Goal: Information Seeking & Learning: Check status

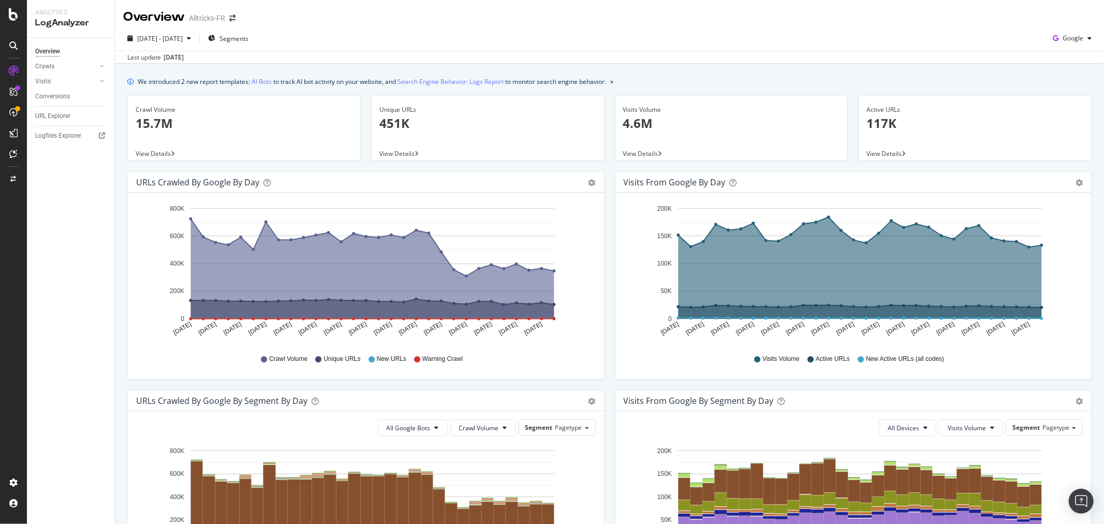
scroll to position [339, 0]
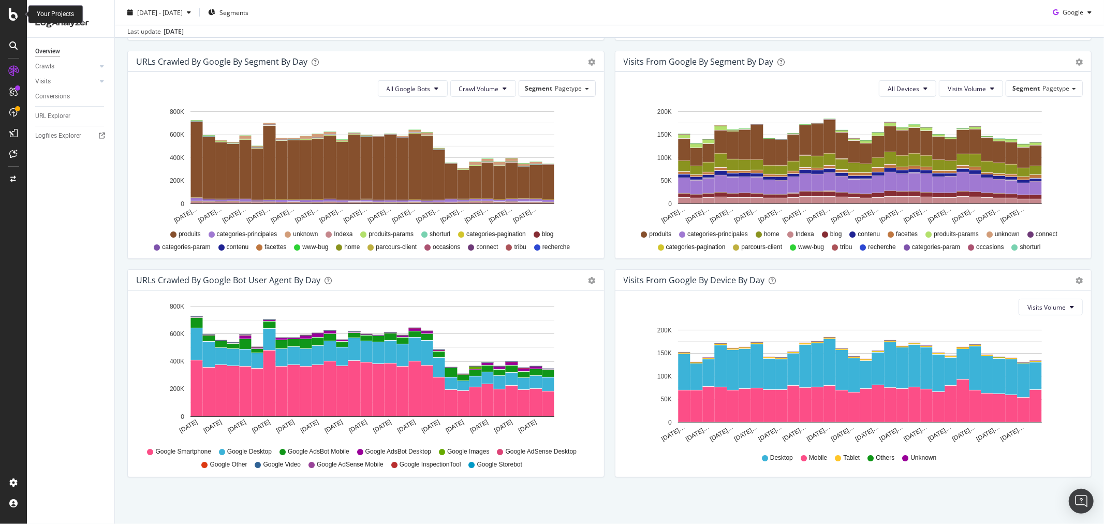
click at [9, 18] on icon at bounding box center [13, 14] width 9 height 12
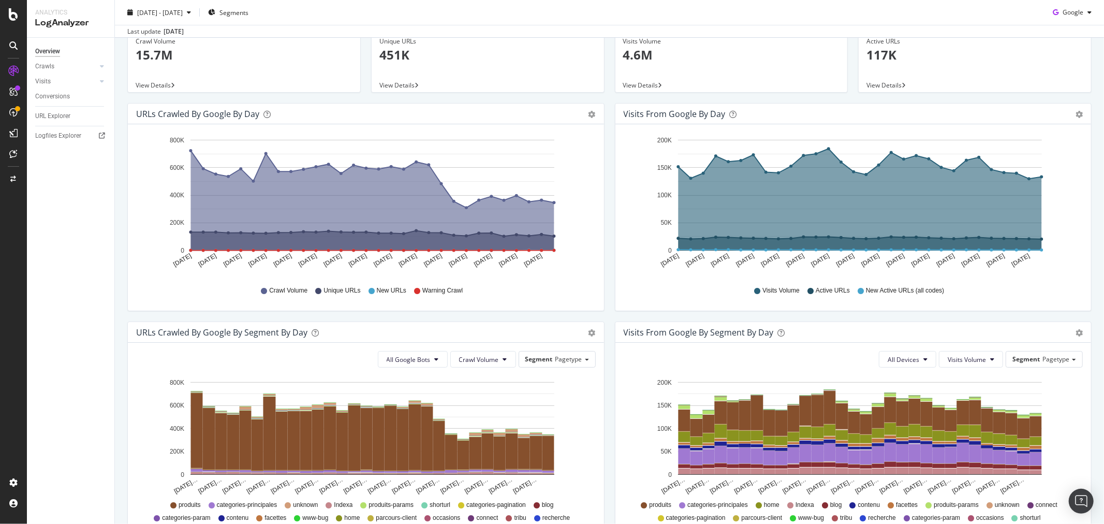
scroll to position [52, 0]
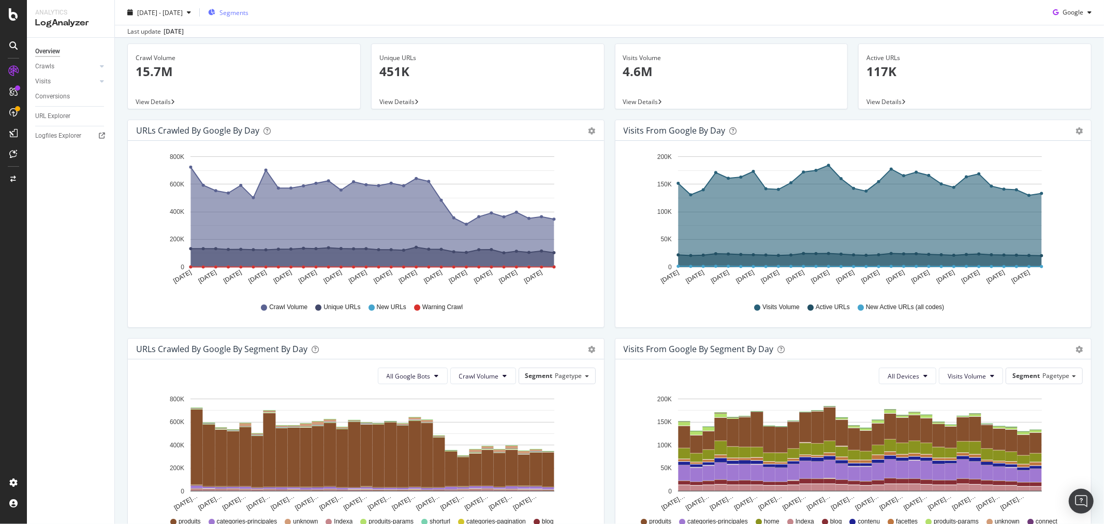
click at [249, 14] on span "Segments" at bounding box center [234, 12] width 29 height 9
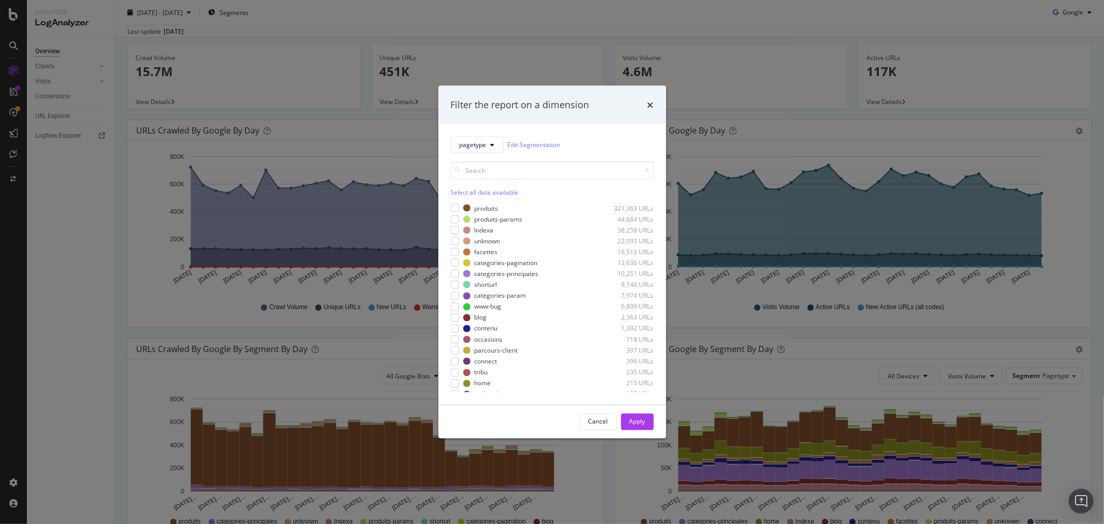
click at [353, 13] on div "Filter the report on a dimension pagetype Edit Segmentation Select all data ava…" at bounding box center [552, 262] width 1104 height 524
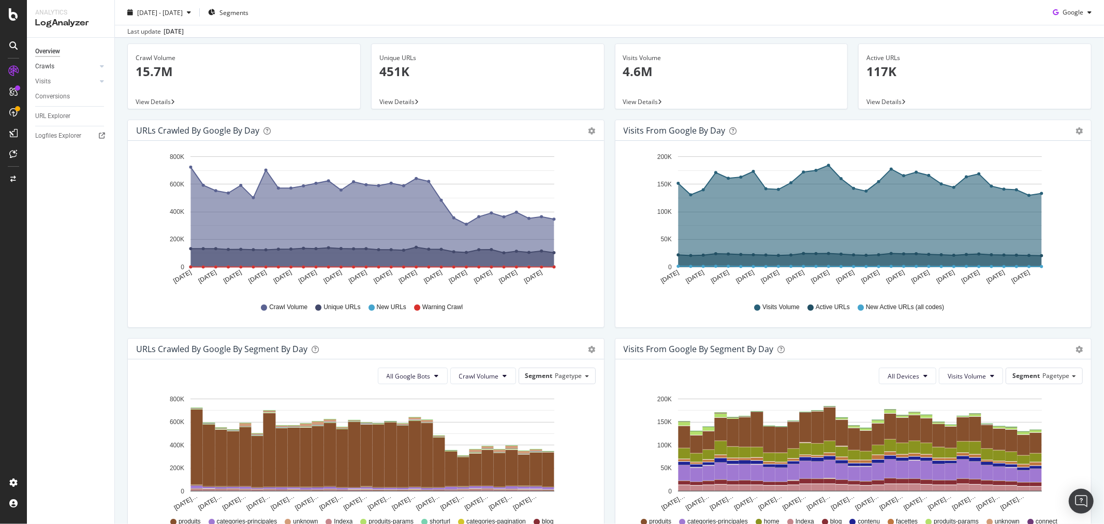
click at [55, 68] on link "Crawls" at bounding box center [66, 66] width 62 height 11
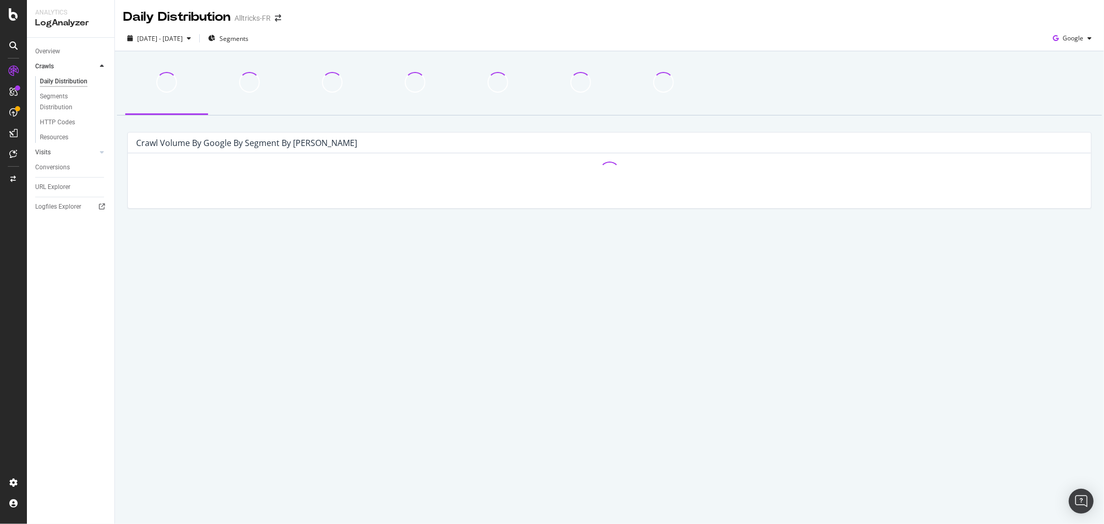
click at [71, 150] on link "Visits" at bounding box center [66, 152] width 62 height 11
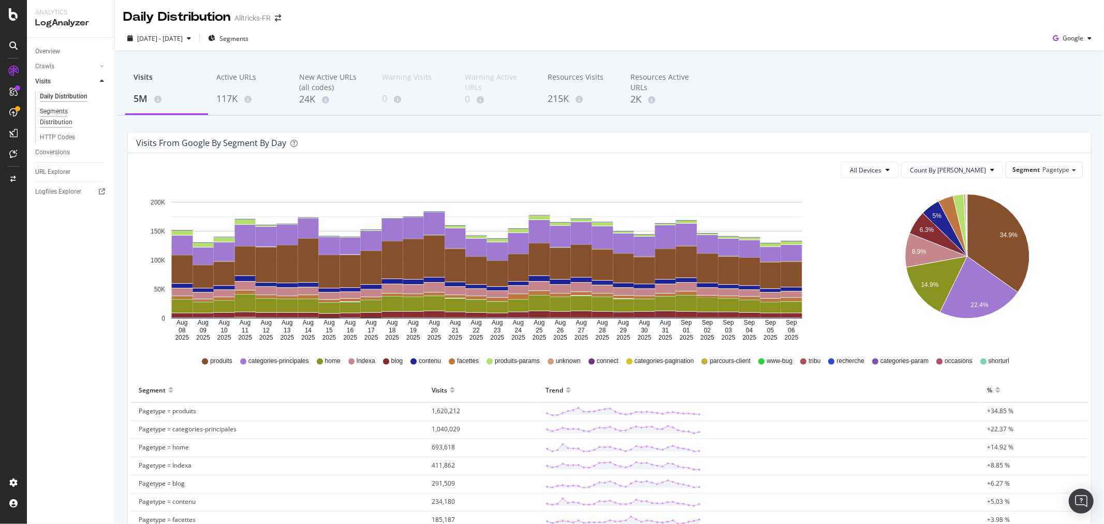
click at [59, 112] on div "Segments Distribution" at bounding box center [68, 117] width 57 height 22
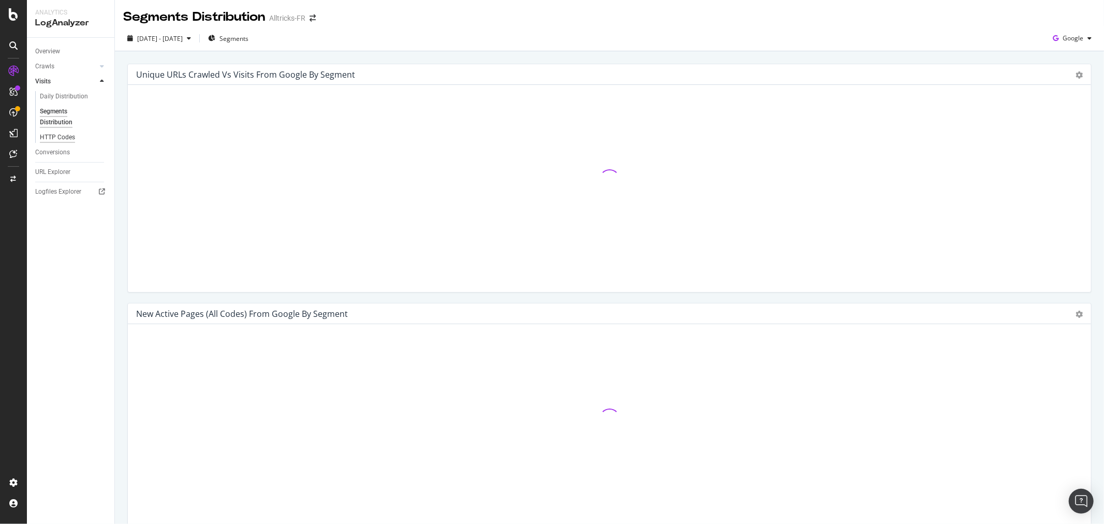
click at [63, 134] on div "HTTP Codes" at bounding box center [57, 137] width 35 height 11
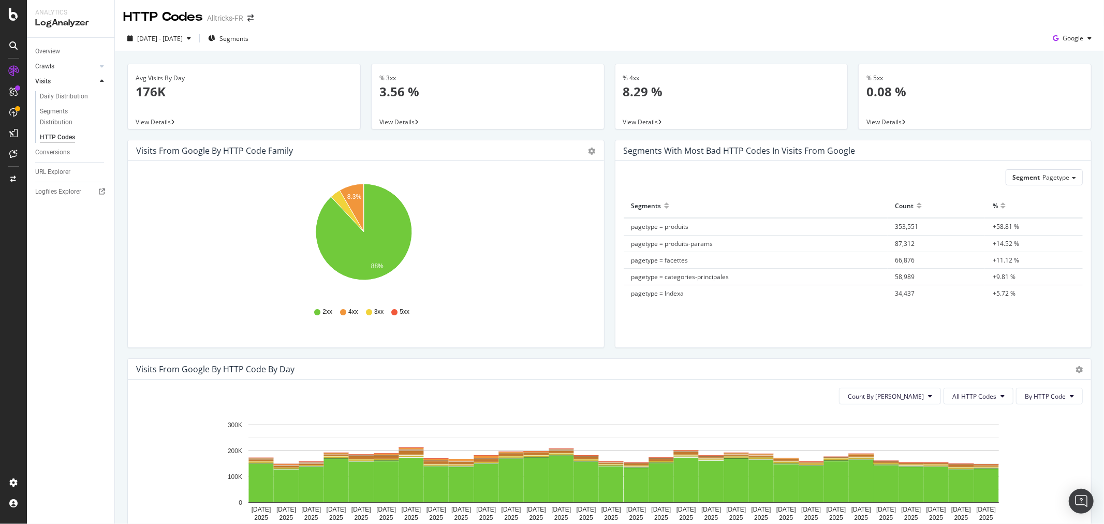
click at [59, 67] on link "Crawls" at bounding box center [66, 66] width 62 height 11
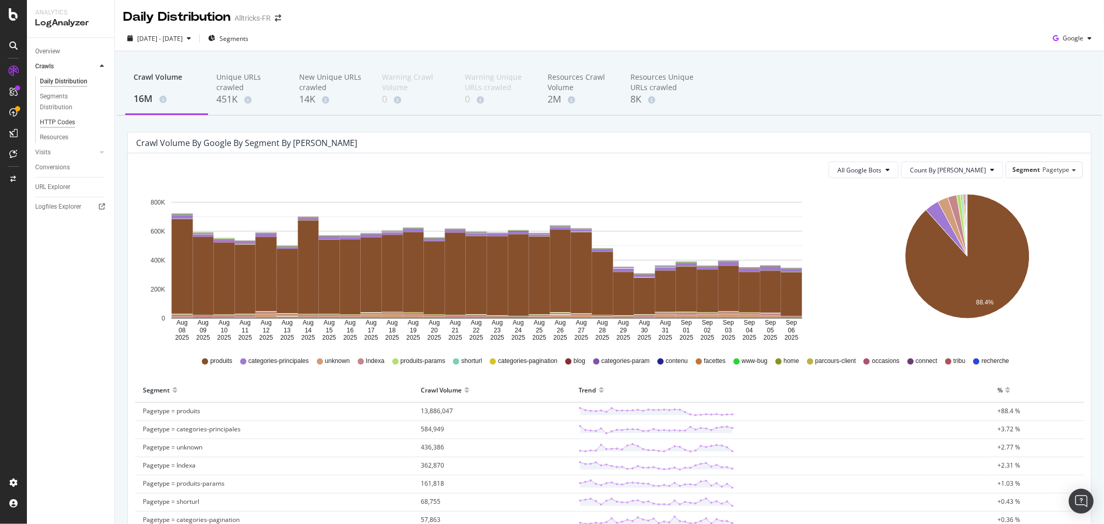
click at [64, 118] on div "HTTP Codes" at bounding box center [57, 122] width 35 height 11
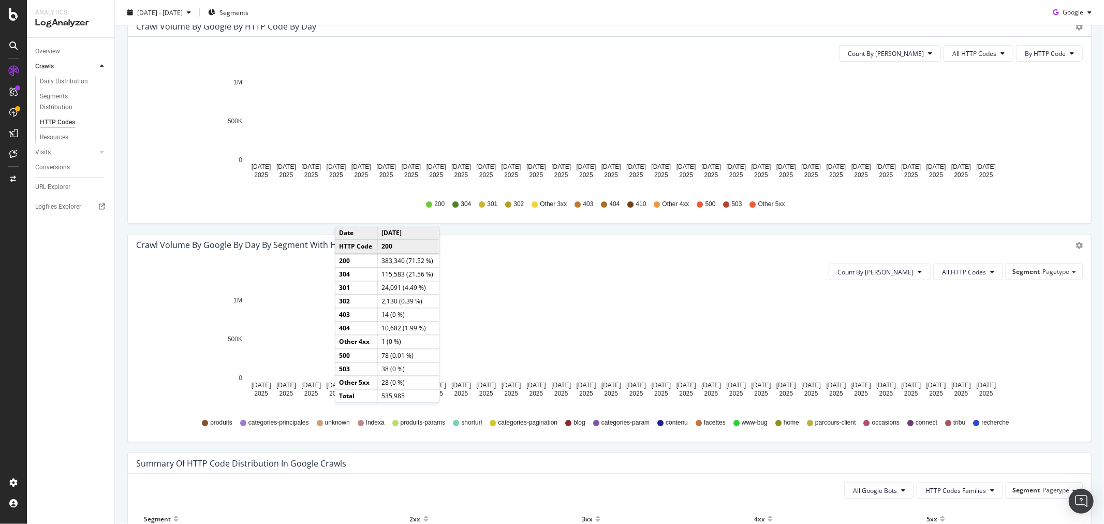
scroll to position [345, 0]
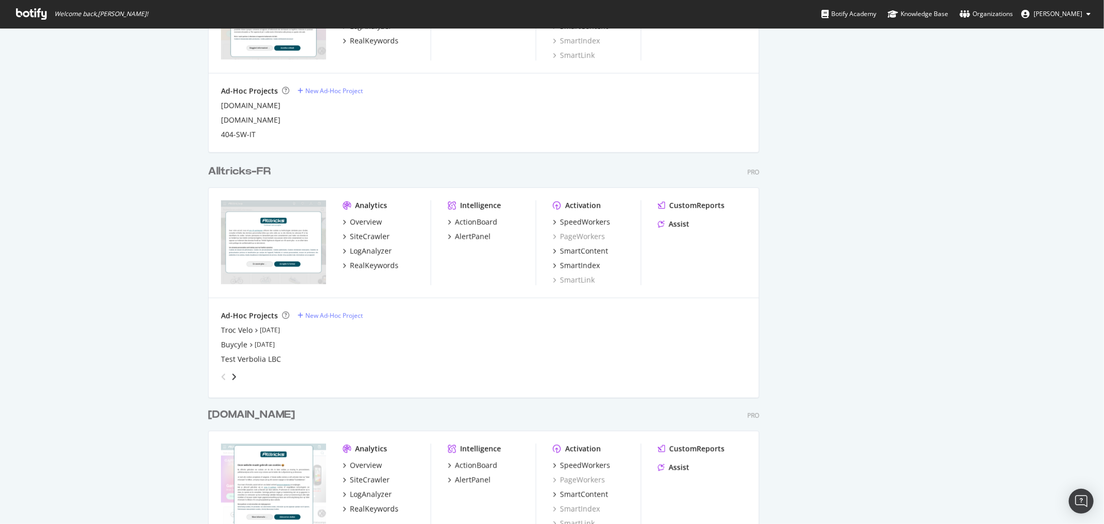
scroll to position [605, 0]
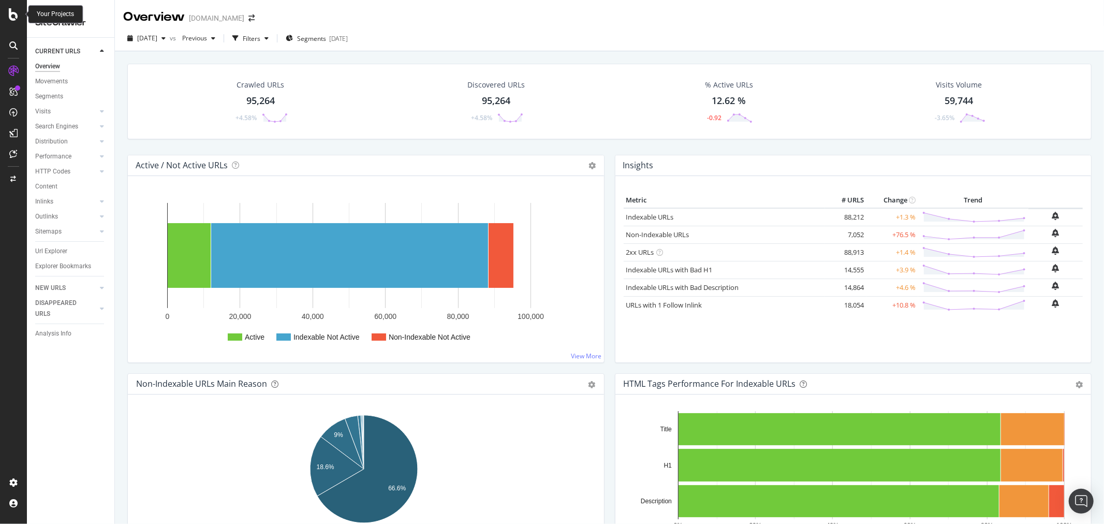
click at [6, 17] on div at bounding box center [13, 14] width 25 height 12
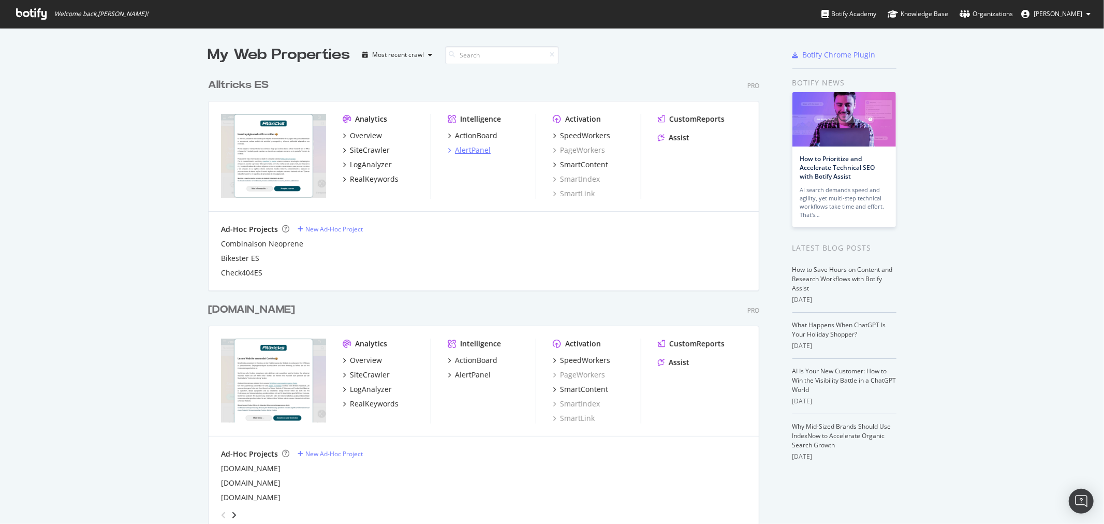
scroll to position [515, 1087]
click at [353, 152] on div "SiteCrawler" at bounding box center [370, 150] width 40 height 10
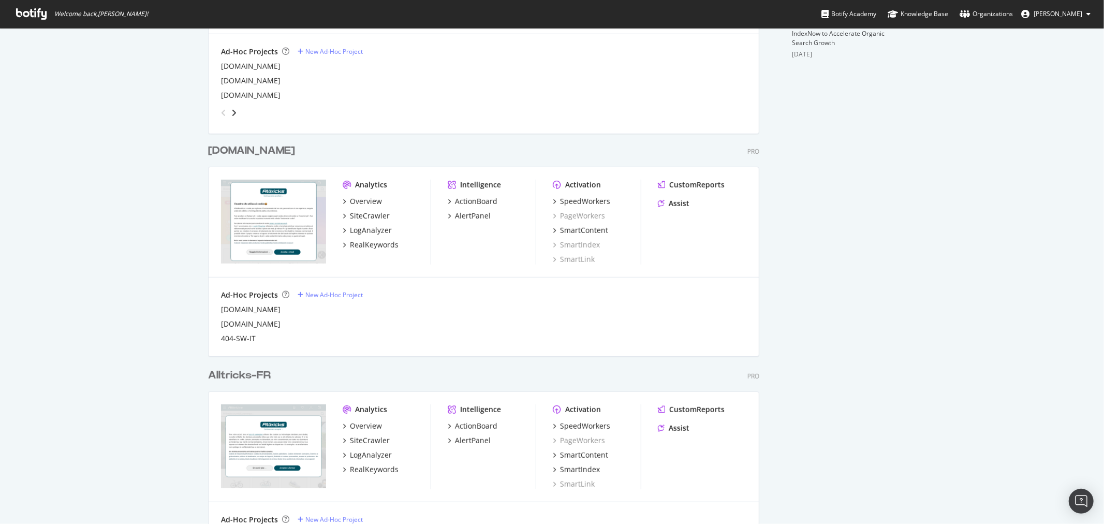
scroll to position [633, 0]
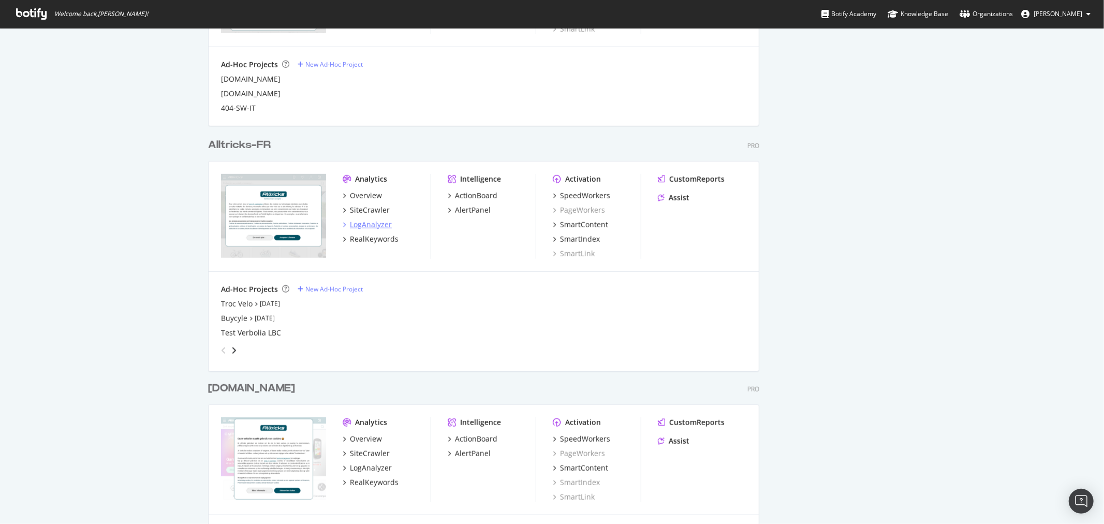
click at [375, 221] on div "LogAnalyzer" at bounding box center [371, 225] width 42 height 10
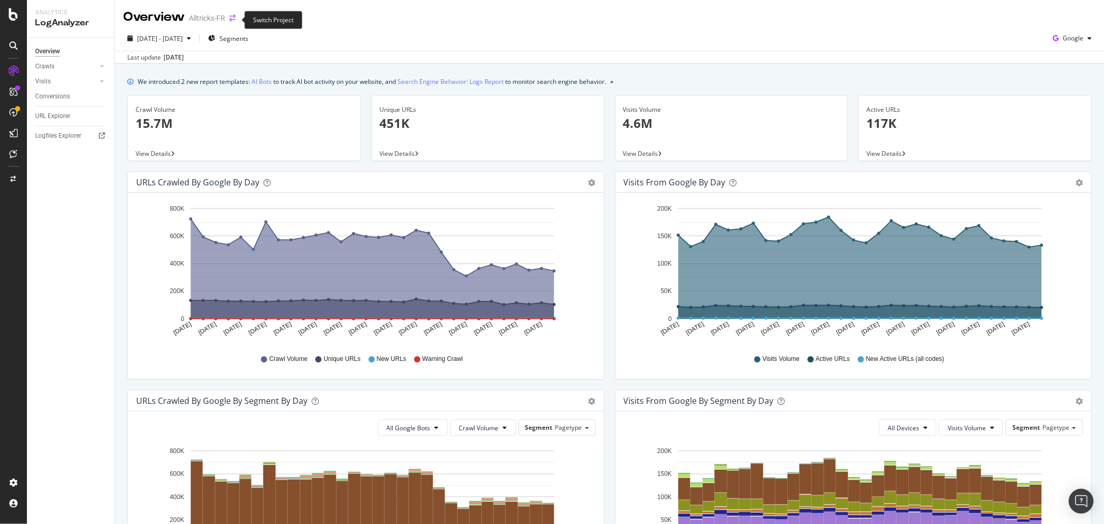
click at [234, 17] on icon "arrow-right-arrow-left" at bounding box center [232, 17] width 6 height 7
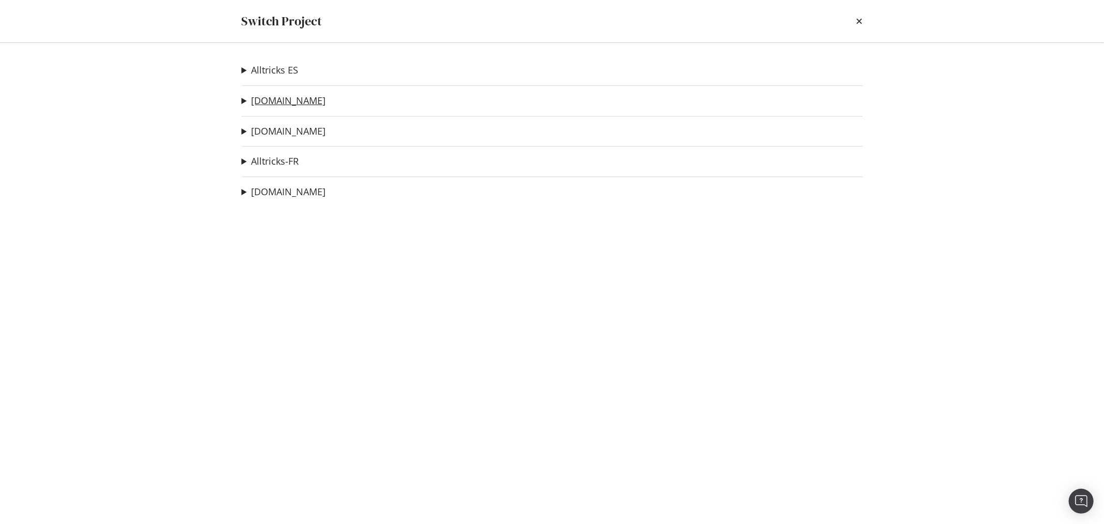
click at [274, 97] on link "[DOMAIN_NAME]" at bounding box center [289, 100] width 75 height 11
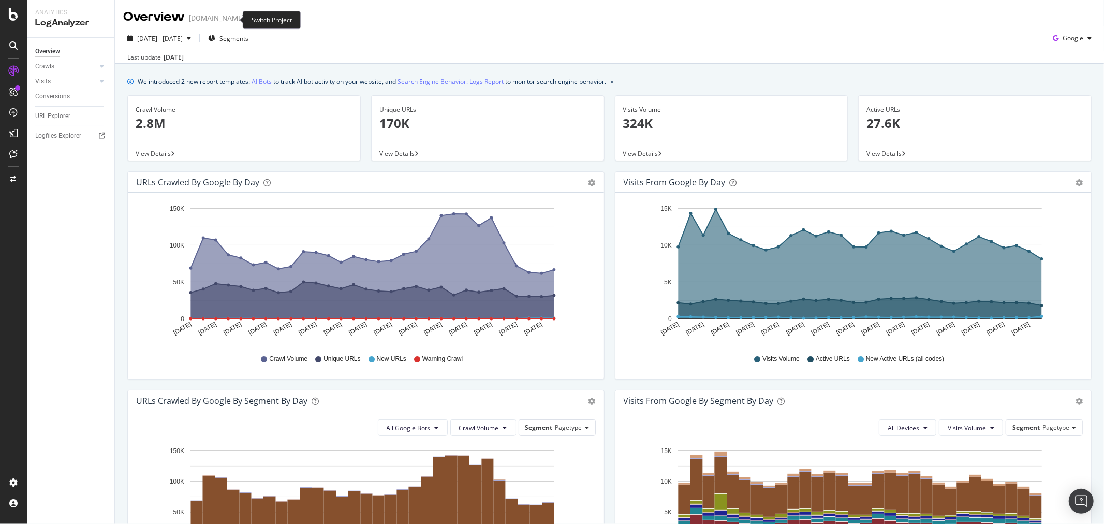
click at [249, 22] on icon "arrow-right-arrow-left" at bounding box center [252, 17] width 6 height 7
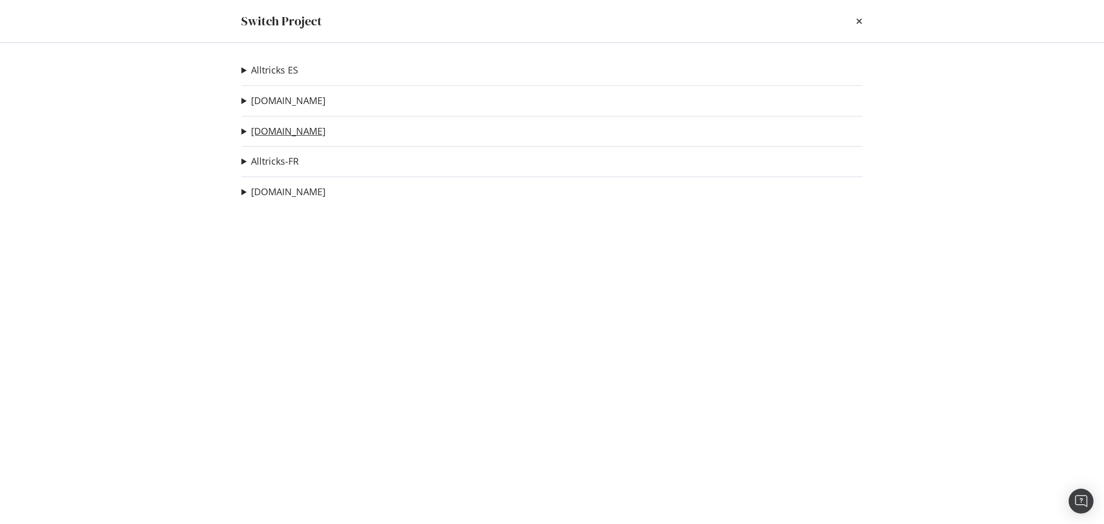
click at [275, 132] on link "alltricks.it" at bounding box center [289, 131] width 75 height 11
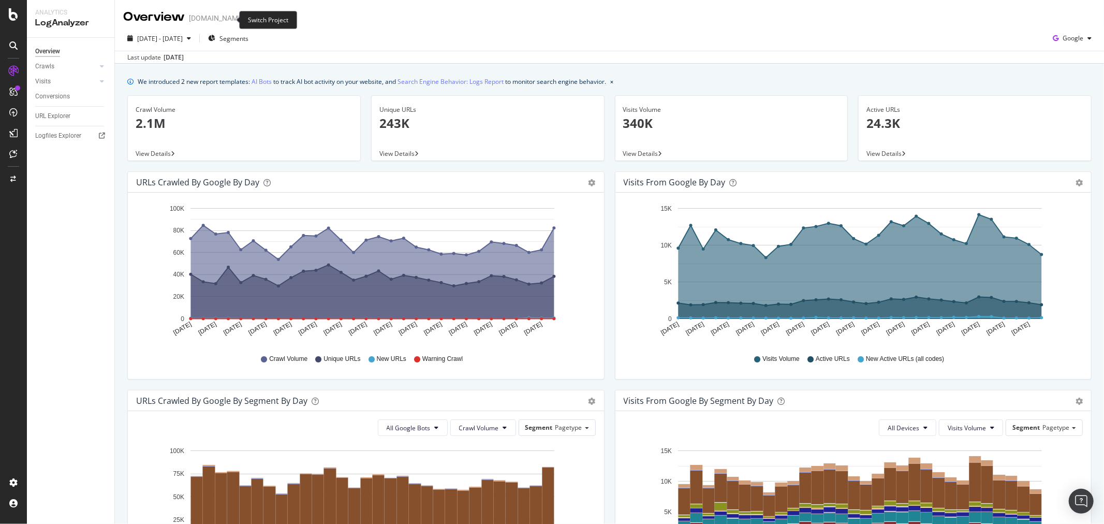
click at [249, 16] on icon "arrow-right-arrow-left" at bounding box center [252, 17] width 6 height 7
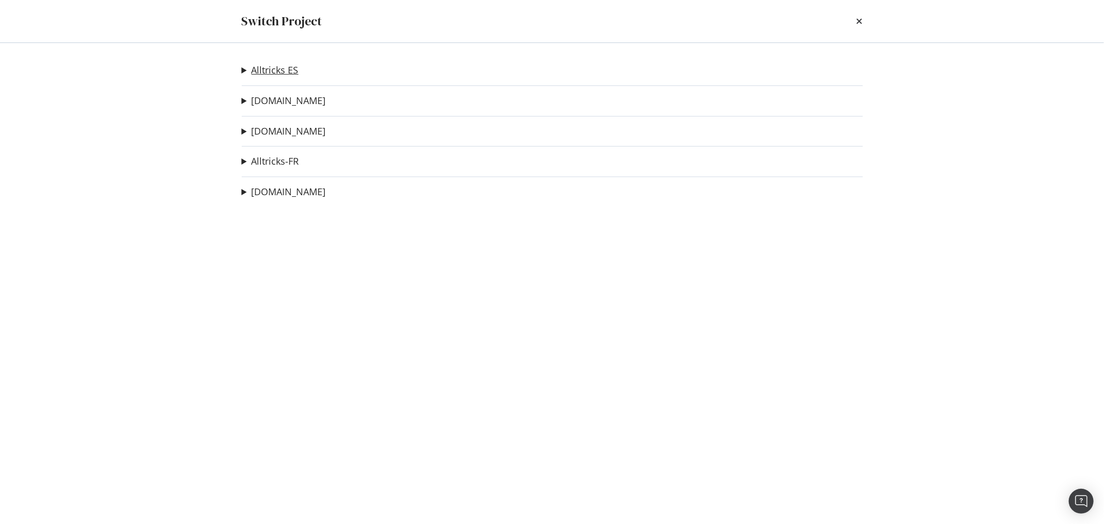
click at [291, 65] on link "Alltricks ES" at bounding box center [275, 70] width 47 height 11
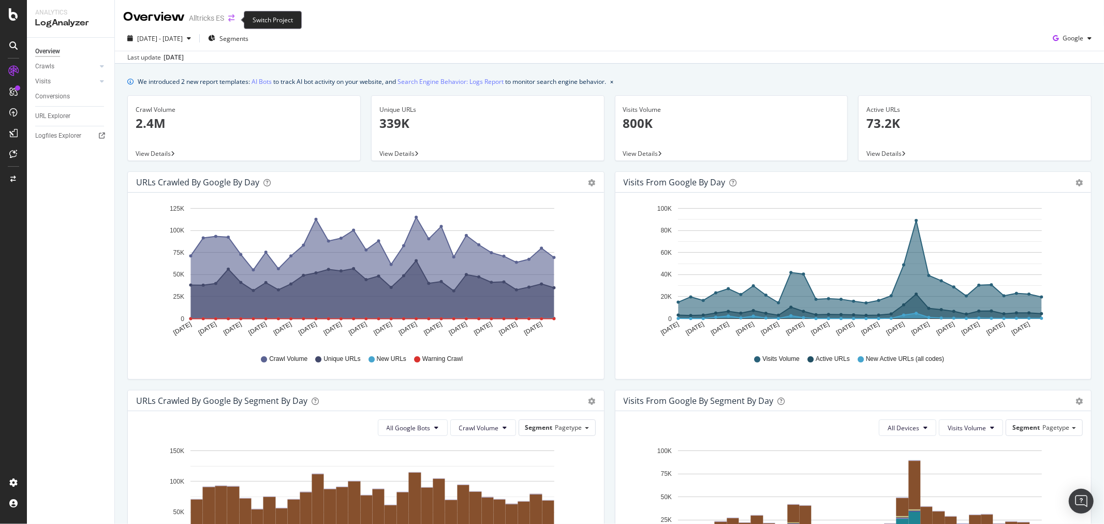
click at [235, 19] on icon "arrow-right-arrow-left" at bounding box center [231, 17] width 6 height 7
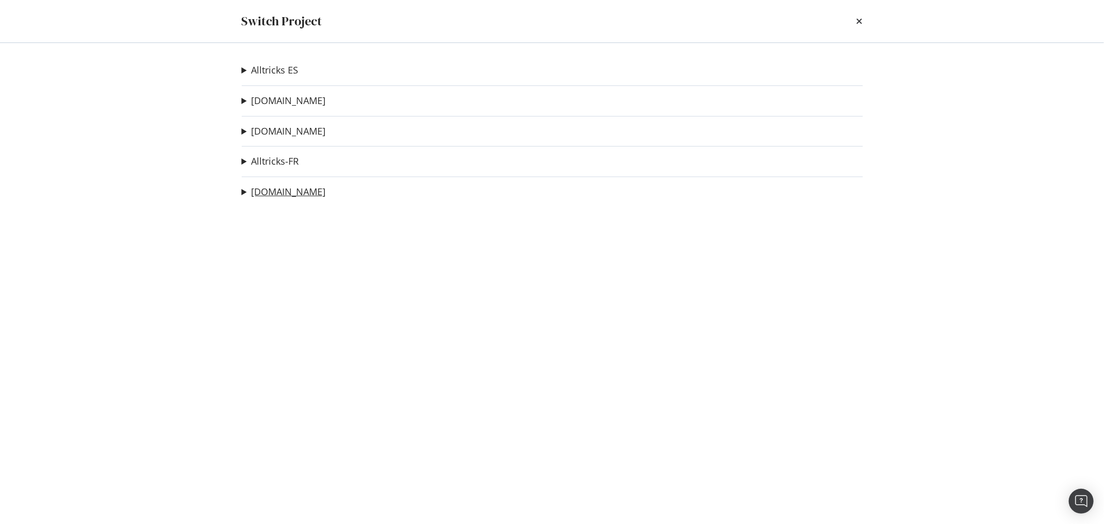
click at [288, 193] on link "alltricks.nl" at bounding box center [289, 191] width 75 height 11
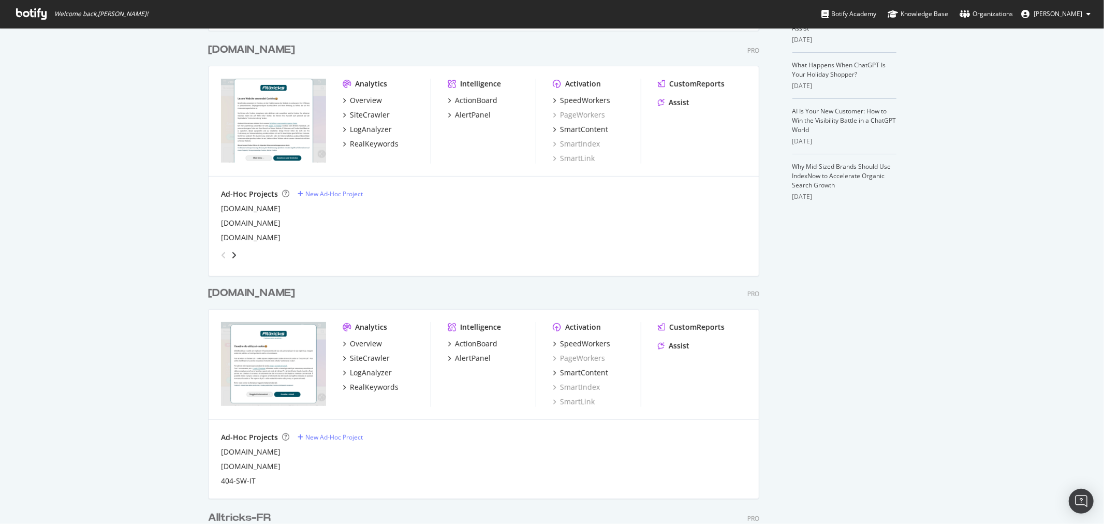
scroll to position [30, 0]
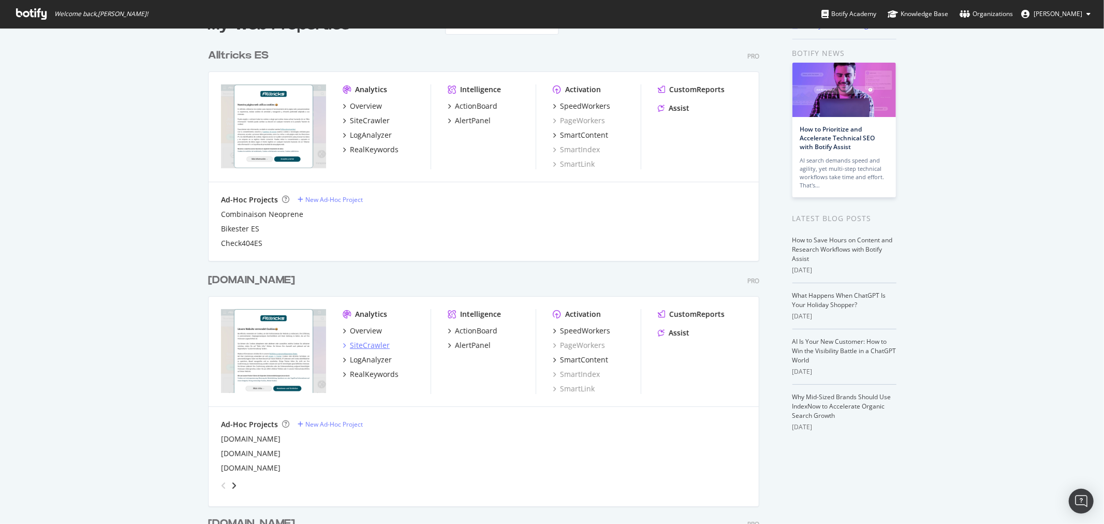
click at [376, 344] on div "SiteCrawler" at bounding box center [370, 345] width 40 height 10
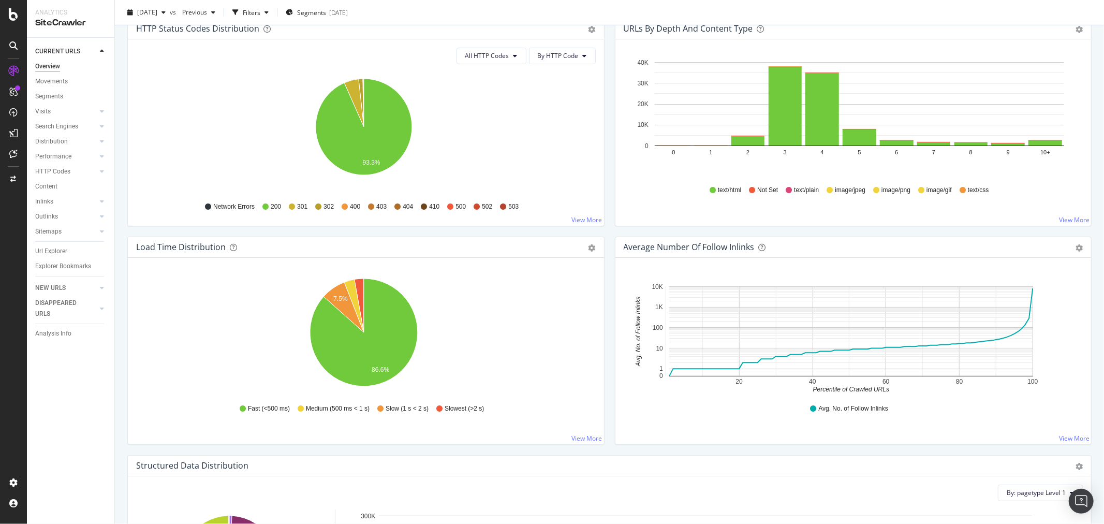
scroll to position [575, 0]
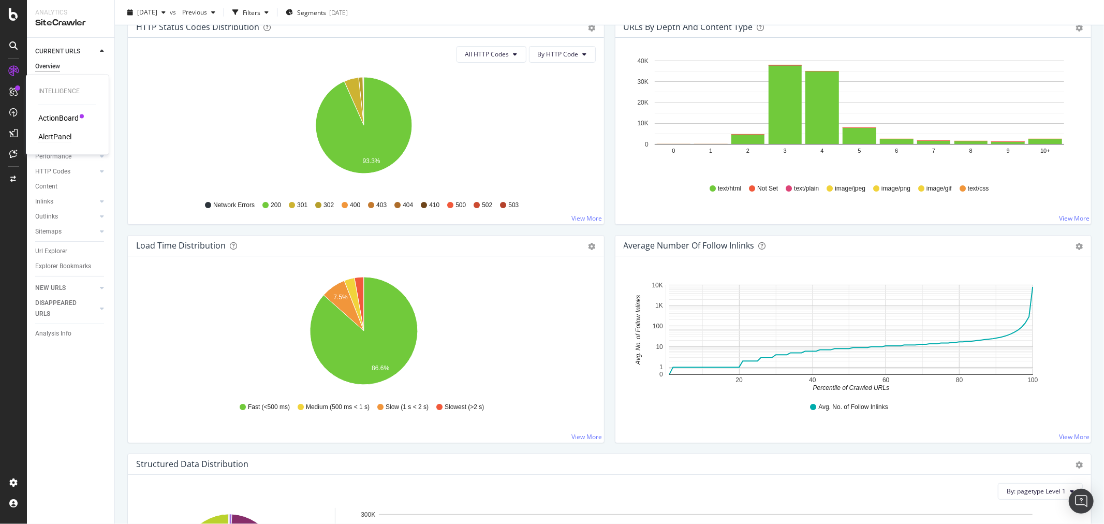
click at [61, 135] on div "AlertPanel" at bounding box center [54, 137] width 33 height 10
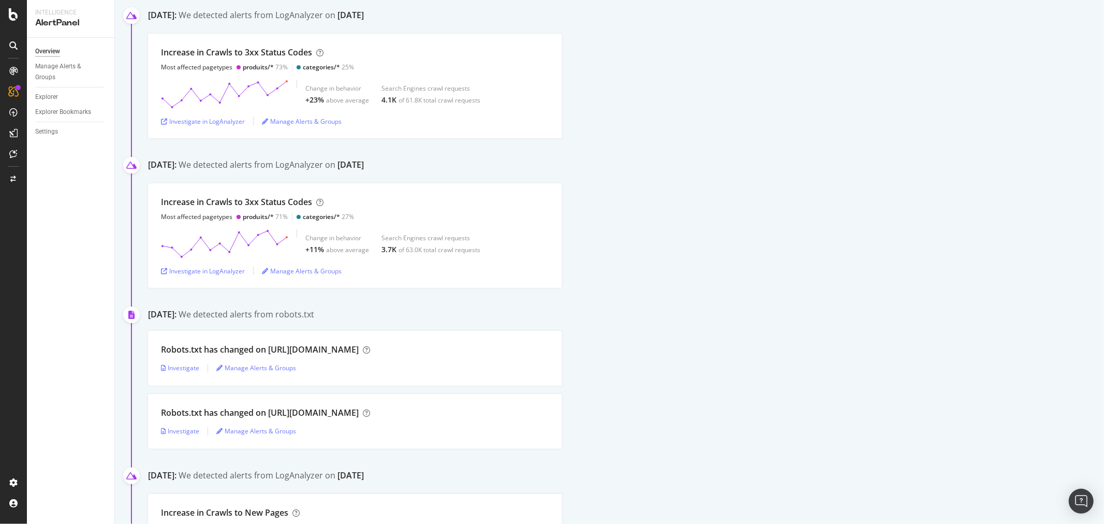
scroll to position [115, 0]
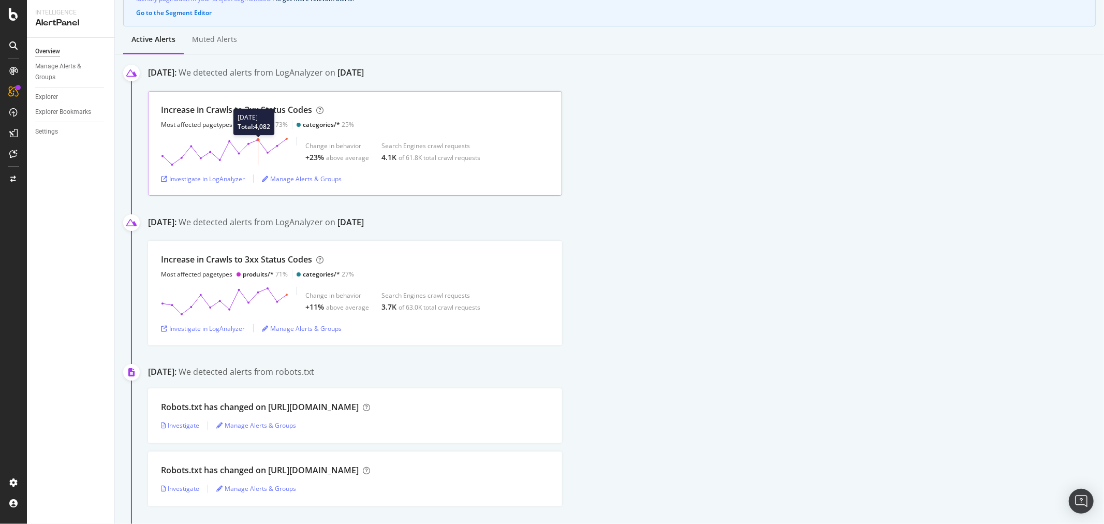
click at [260, 155] on polygon at bounding box center [225, 152] width 124 height 26
click at [219, 180] on div "Investigate in LogAnalyzer" at bounding box center [203, 178] width 84 height 9
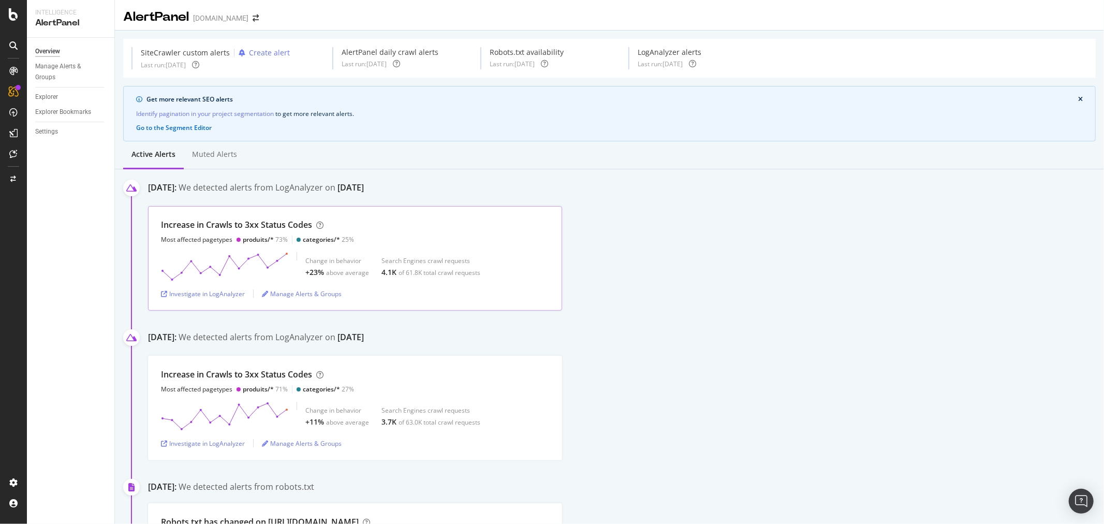
scroll to position [115, 0]
